Goal: Information Seeking & Learning: Understand process/instructions

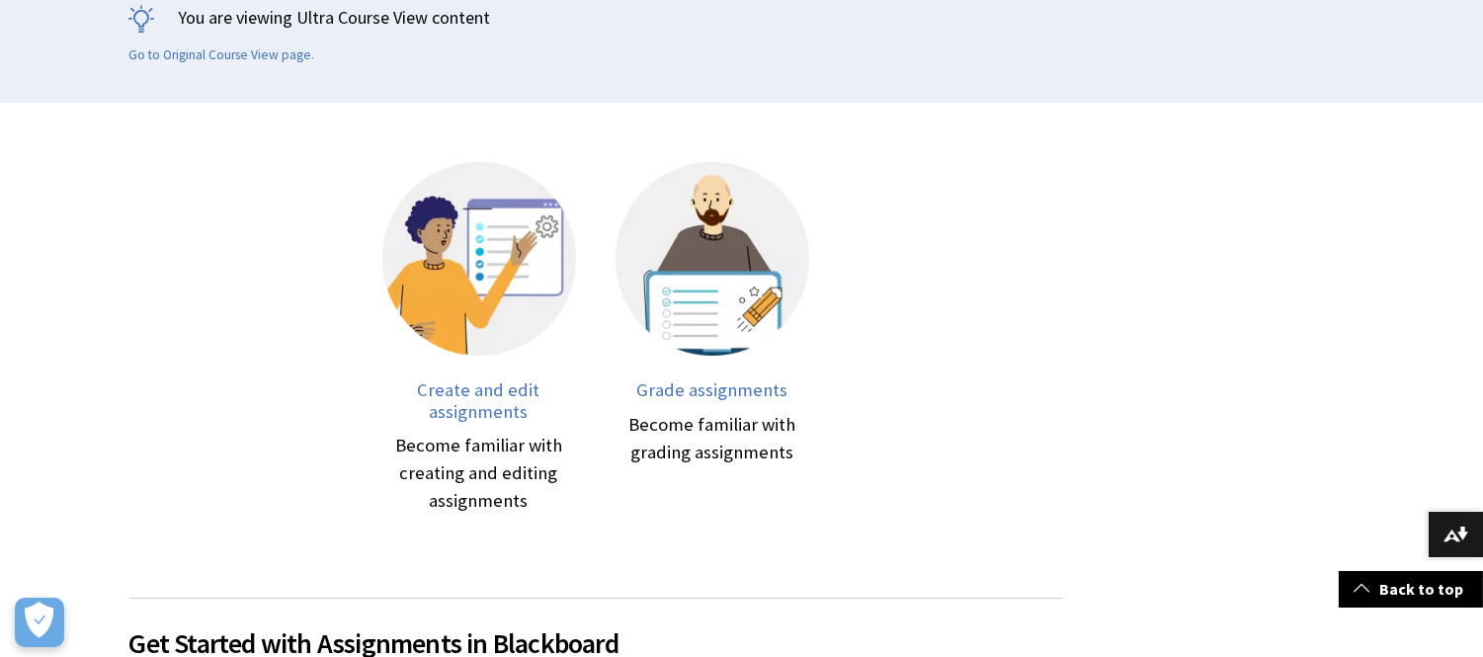
scroll to position [452, 0]
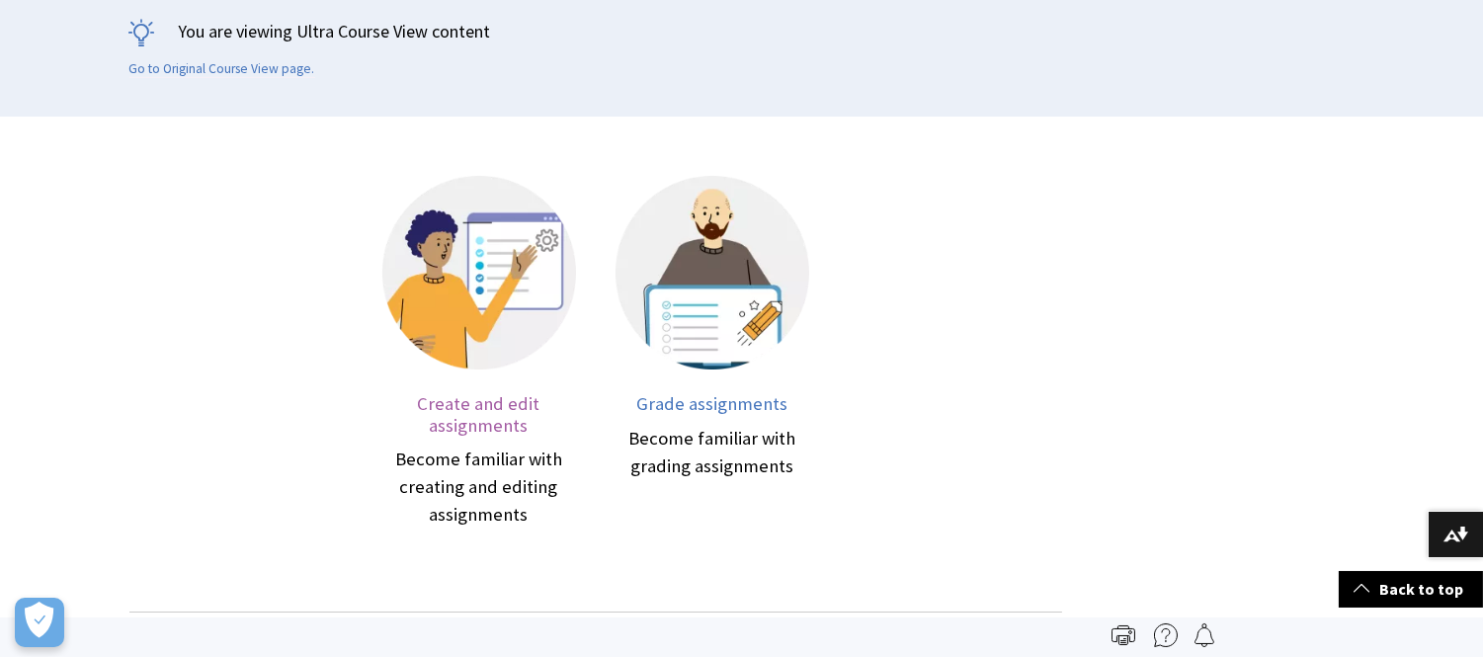
click at [528, 461] on div "Become familiar with creating and editing assignments" at bounding box center [479, 487] width 194 height 83
click at [460, 416] on span "Create and edit assignments" at bounding box center [479, 414] width 123 height 44
